Goal: Task Accomplishment & Management: Manage account settings

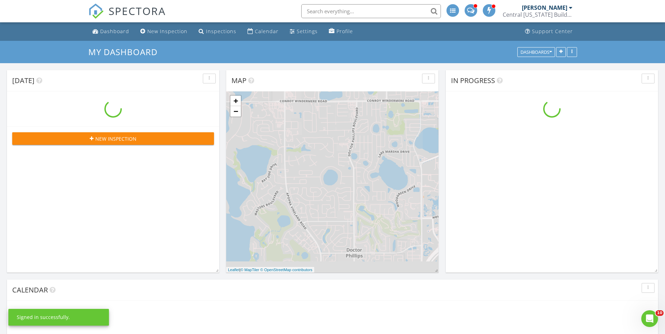
scroll to position [611, 676]
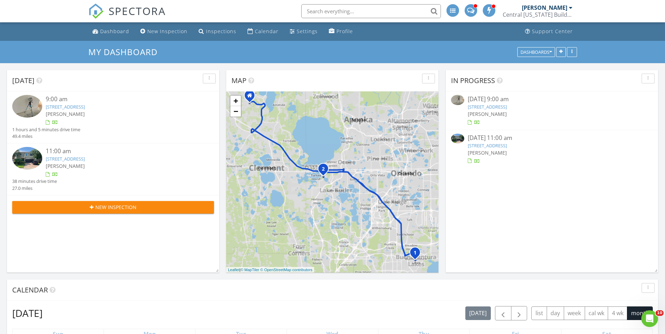
click at [381, 295] on div "Calendar" at bounding box center [327, 290] width 630 height 10
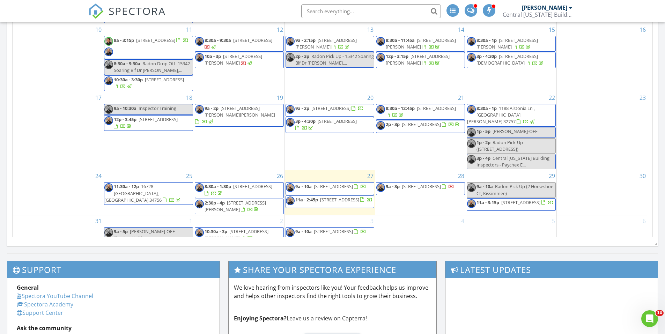
scroll to position [419, 0]
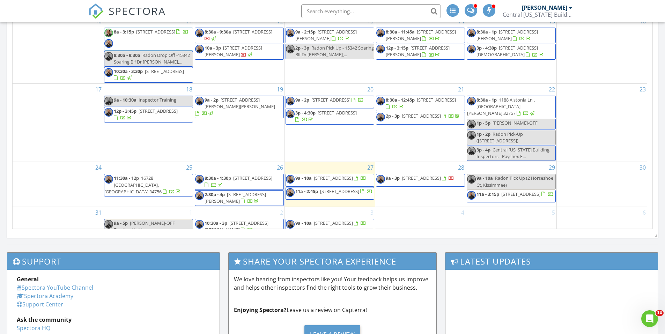
click at [428, 176] on span "9a - 3p 336 W Princeton St , Orlando 32804" at bounding box center [415, 180] width 78 height 10
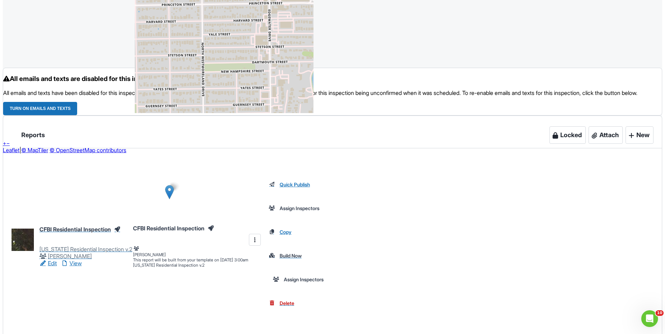
scroll to position [733, 0]
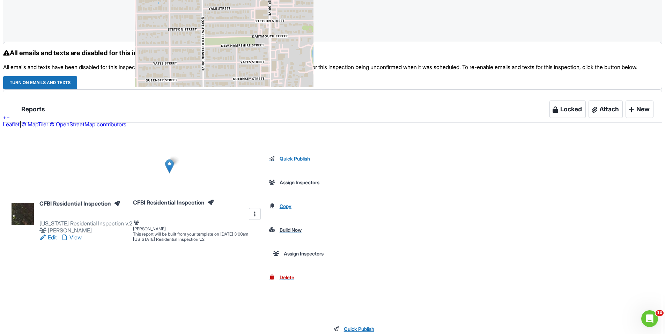
drag, startPoint x: 322, startPoint y: 171, endPoint x: 567, endPoint y: 169, distance: 245.0
copy p "https://www.zillow.com/homedetails/336-W-Princeton-St-Orlando-FL-32804/46124153…"
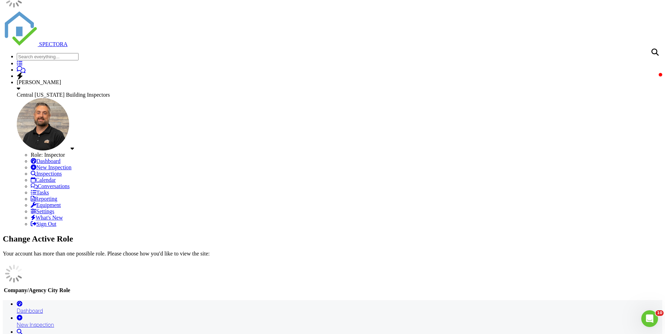
scroll to position [0, 0]
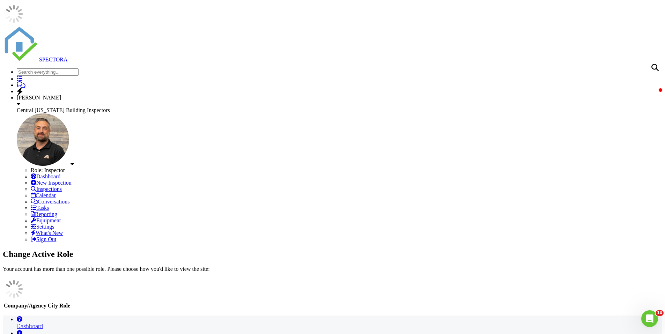
click at [25, 85] on span at bounding box center [21, 85] width 9 height 0
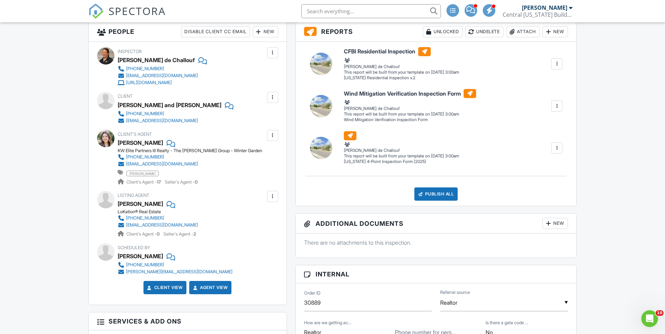
scroll to position [244, 0]
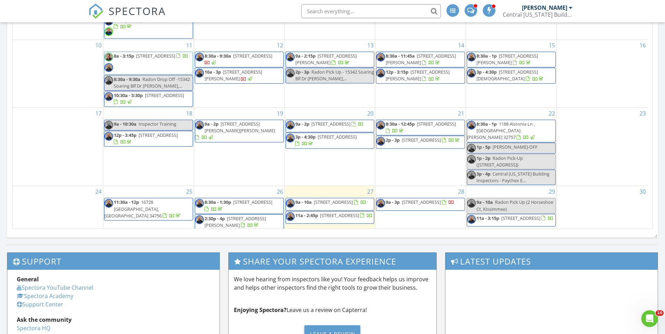
scroll to position [48, 0]
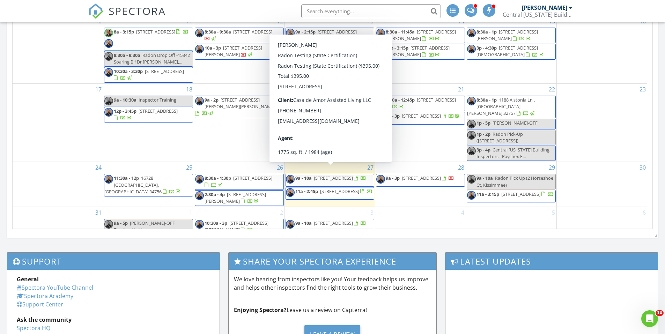
click at [335, 178] on span "9a - 10a 2 Horseshoe Ct, Kissimmee 34743" at bounding box center [326, 180] width 80 height 10
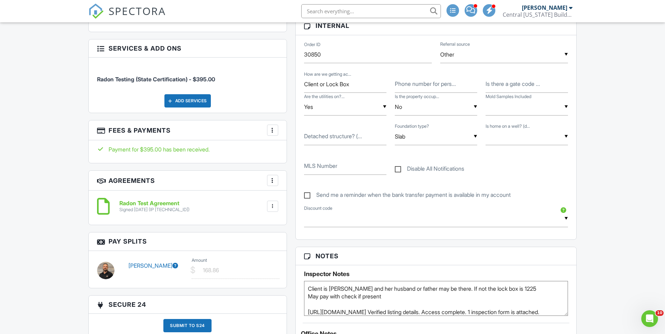
scroll to position [174, 0]
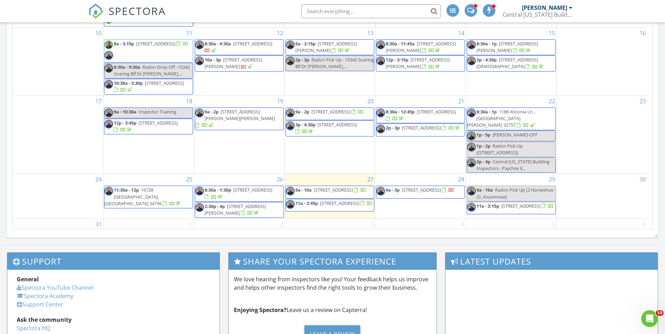
scroll to position [48, 0]
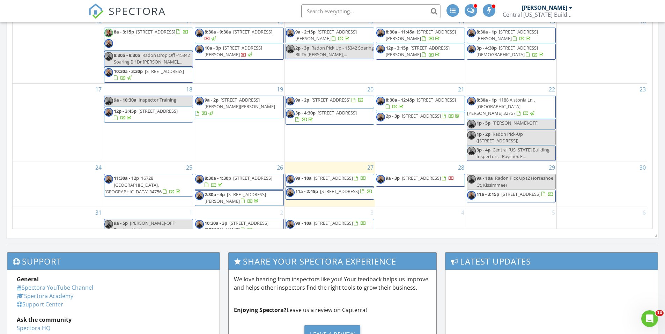
drag, startPoint x: 332, startPoint y: 201, endPoint x: 351, endPoint y: 193, distance: 20.5
click at [351, 193] on span "11a - 2:45p 660 Egret Pl Dr , Winter Garden 34787" at bounding box center [329, 193] width 87 height 10
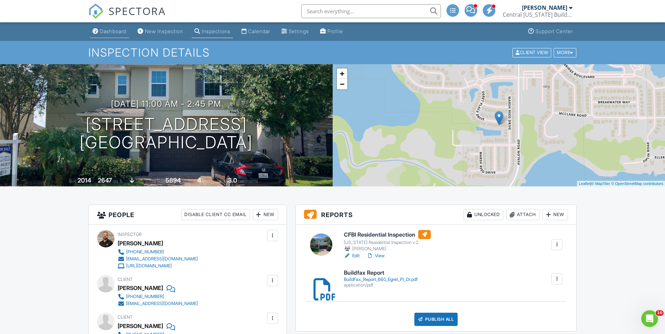
click at [100, 29] on div "Dashboard" at bounding box center [113, 31] width 27 height 6
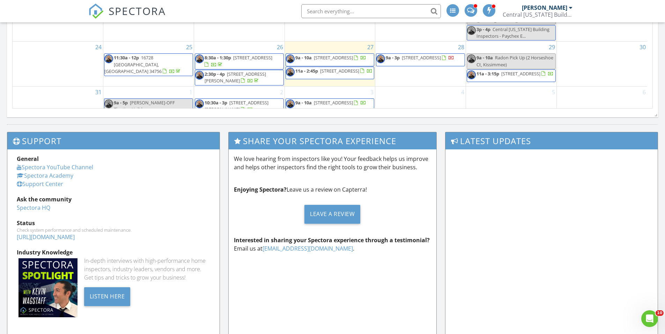
scroll to position [411, 0]
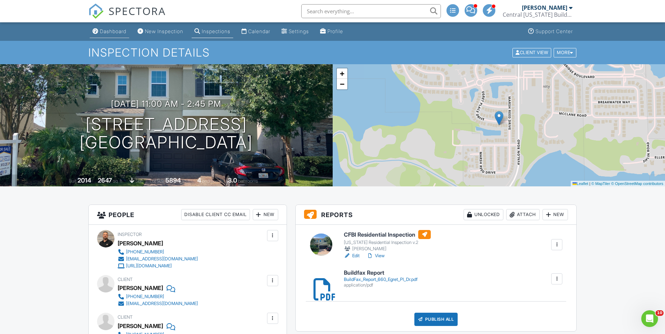
click at [102, 34] on div "Dashboard" at bounding box center [113, 31] width 27 height 6
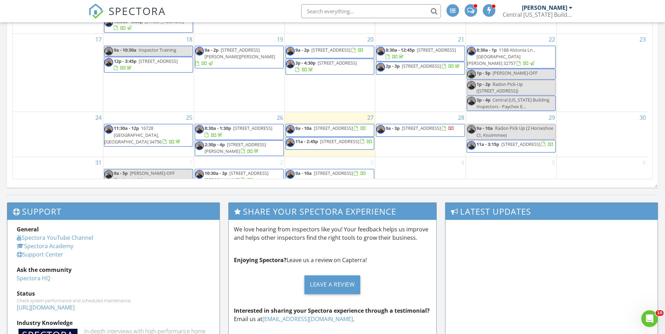
scroll to position [489, 0]
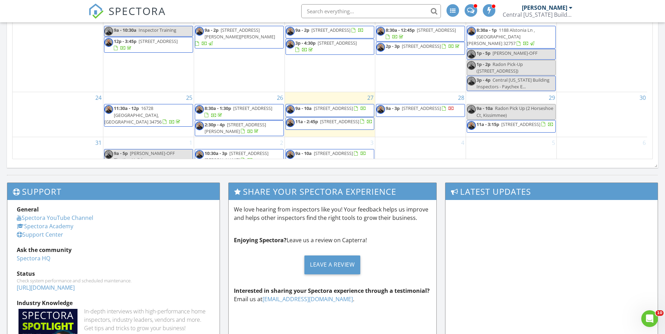
click at [441, 105] on span "336 W Princeton St , Orlando 32804" at bounding box center [421, 108] width 39 height 6
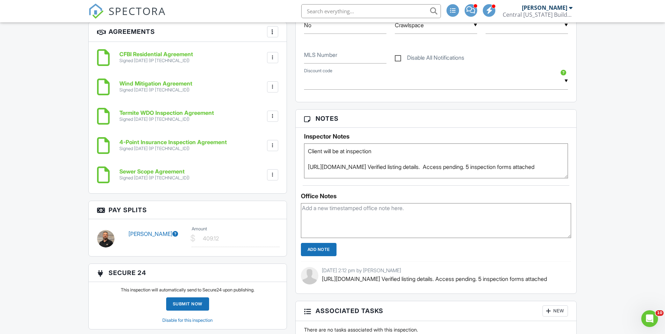
scroll to position [663, 0]
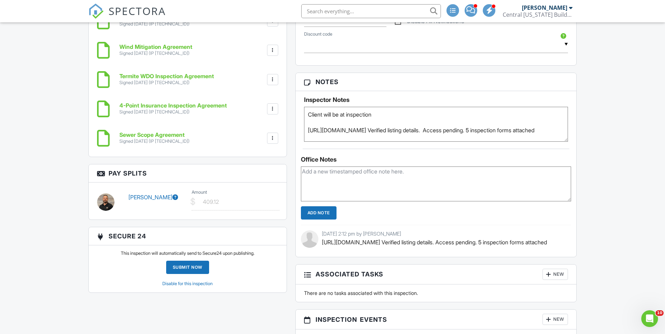
click at [172, 194] on icon at bounding box center [175, 197] width 6 height 6
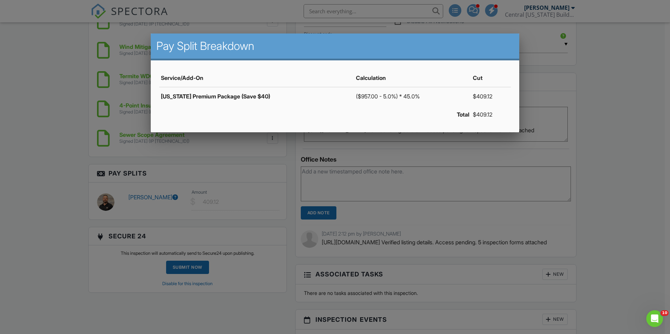
click at [618, 194] on div at bounding box center [335, 173] width 670 height 417
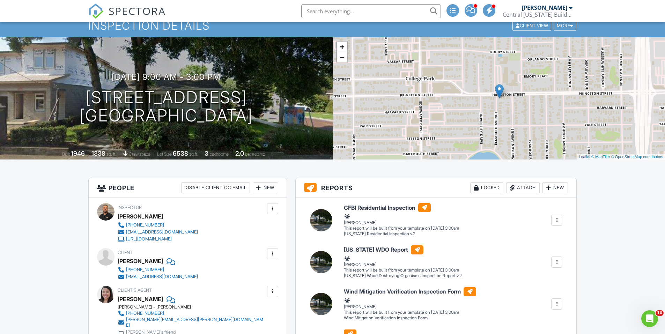
scroll to position [0, 0]
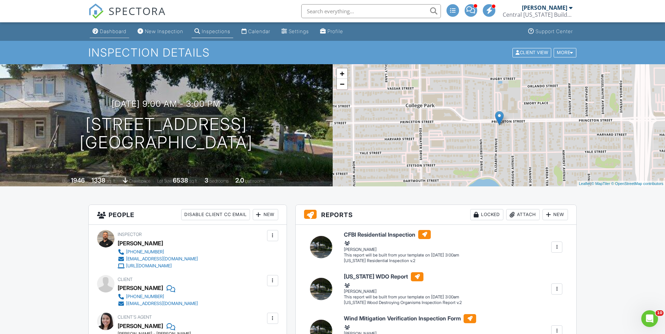
click at [121, 27] on link "Dashboard" at bounding box center [109, 31] width 39 height 13
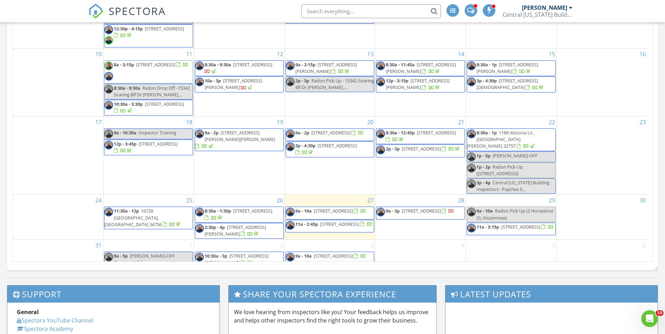
scroll to position [419, 0]
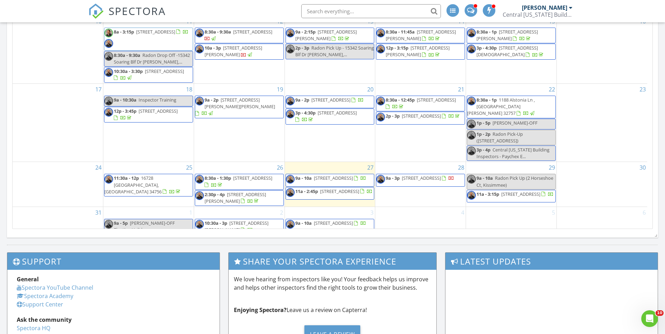
click at [422, 178] on span "9a - 3p 336 W Princeton St , Orlando 32804" at bounding box center [415, 180] width 78 height 10
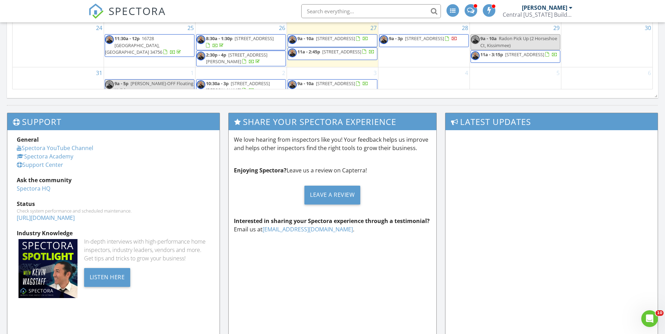
scroll to position [523, 0]
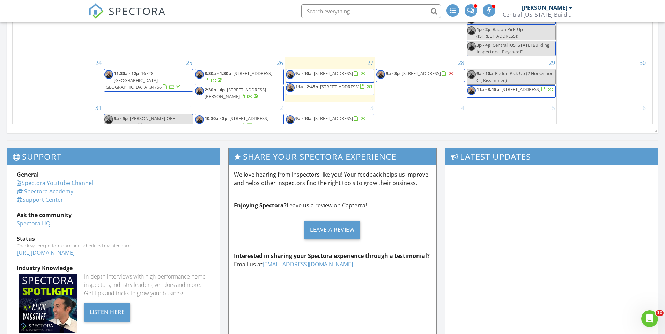
click at [501, 88] on span "[STREET_ADDRESS]" at bounding box center [520, 89] width 39 height 6
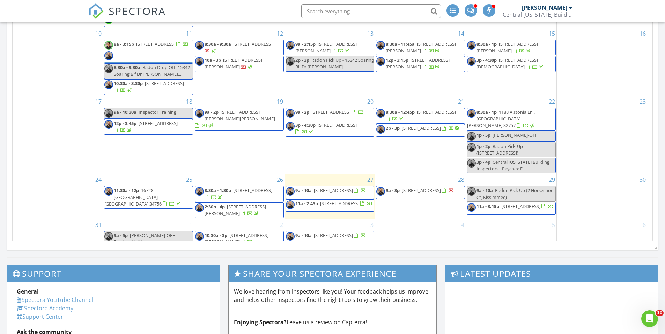
scroll to position [419, 0]
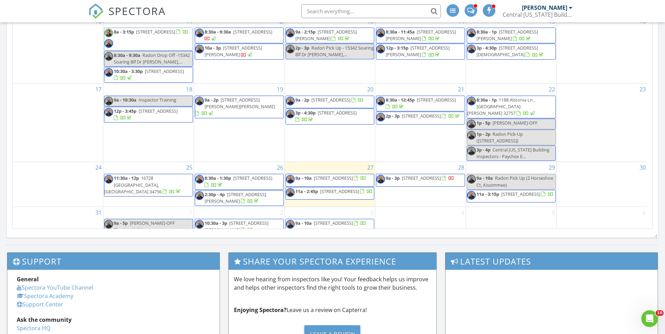
click at [443, 178] on span "9a - 3p 336 W Princeton St , Orlando 32804" at bounding box center [415, 180] width 78 height 10
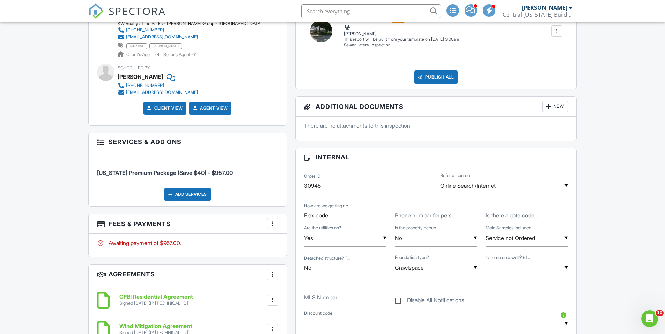
click at [275, 221] on div at bounding box center [272, 223] width 7 height 7
click at [295, 238] on li "Edit Fees & Payments" at bounding box center [307, 244] width 73 height 17
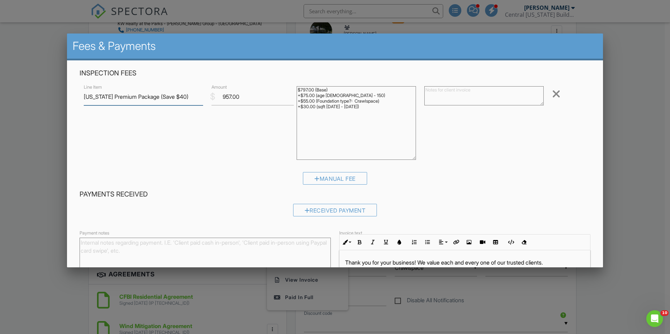
drag, startPoint x: 411, startPoint y: 104, endPoint x: 417, endPoint y: 158, distance: 54.7
click at [417, 158] on div "Line Item Florida Premium Package (Save $40) $ Amount 957.00 $797.00 (Base) +$7…" at bounding box center [335, 124] width 511 height 82
click at [637, 157] on div at bounding box center [335, 173] width 670 height 417
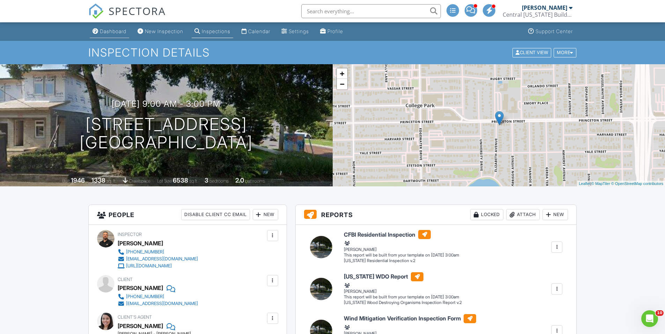
click at [99, 29] on link "Dashboard" at bounding box center [109, 31] width 39 height 13
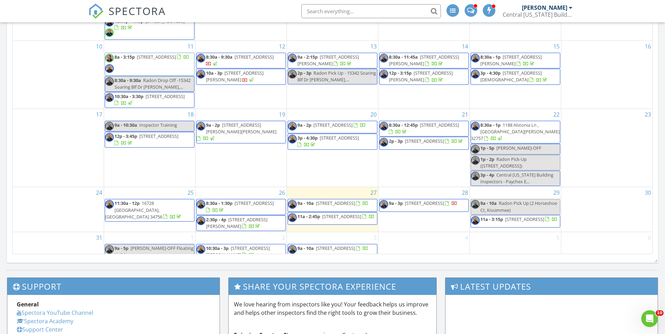
scroll to position [244, 0]
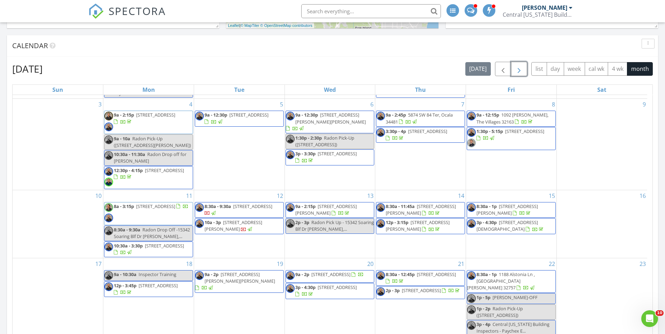
click at [518, 72] on span "button" at bounding box center [519, 69] width 8 height 8
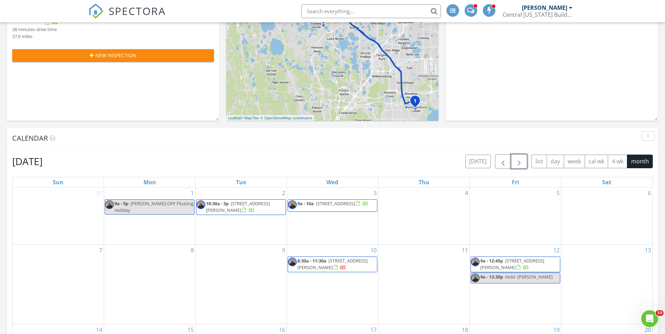
scroll to position [0, 0]
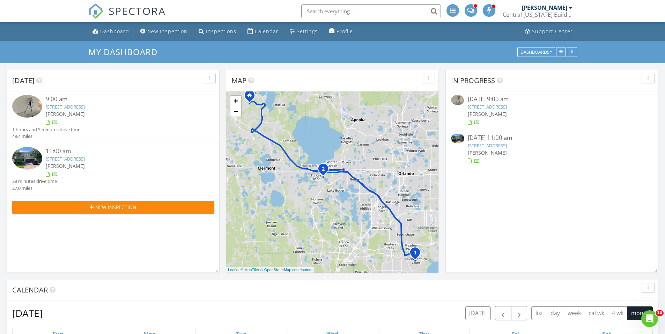
click at [157, 249] on div "Today 9:00 am 2 Horseshoe Ct, Kissimmee, FL 34743 Jason Dorman 1 hours and 5 mi…" at bounding box center [113, 171] width 212 height 202
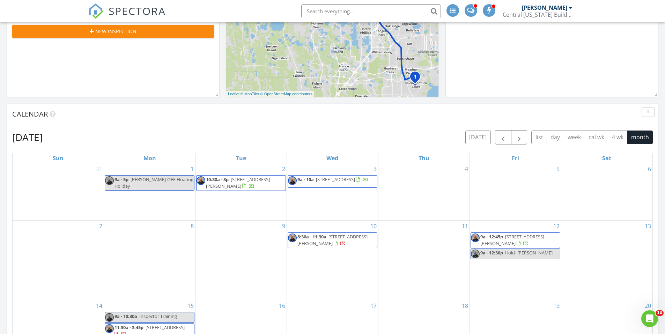
scroll to position [209, 0]
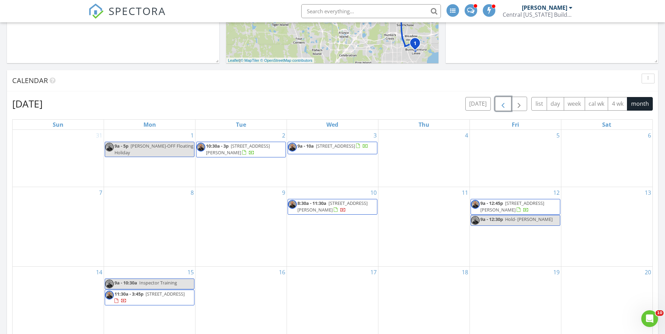
click at [504, 103] on span "button" at bounding box center [503, 104] width 8 height 8
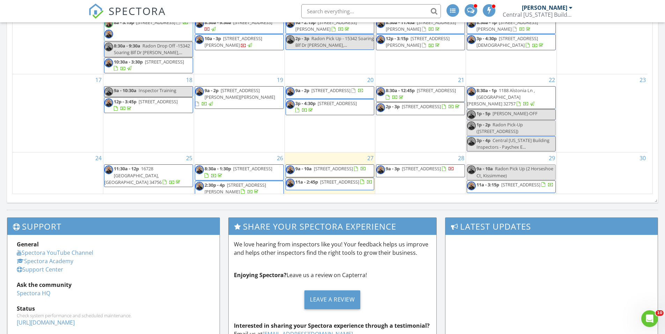
scroll to position [48, 0]
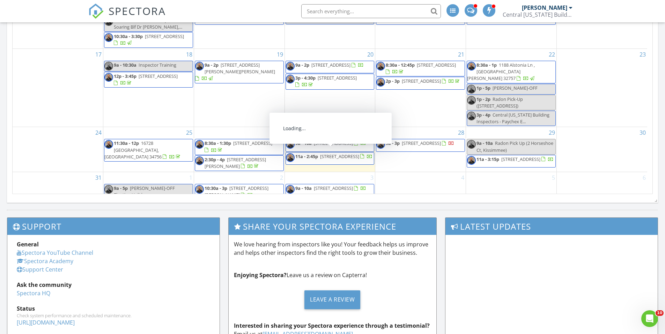
click at [359, 155] on span "660 Egret Pl Dr , Winter Garden 34787" at bounding box center [339, 156] width 39 height 6
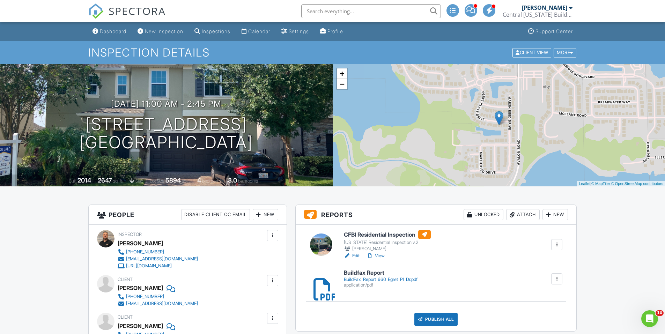
click at [357, 257] on link "Edit" at bounding box center [352, 255] width 16 height 7
